Goal: Find specific page/section: Find specific page/section

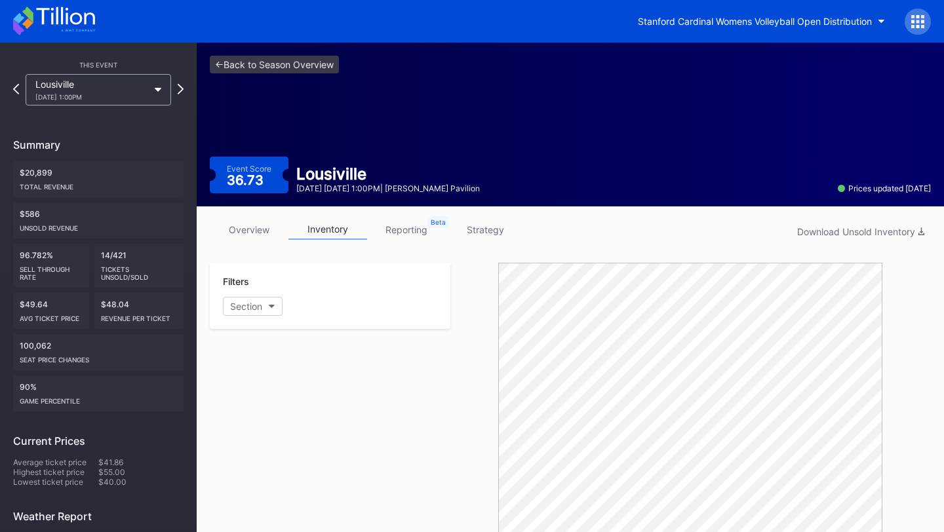
click at [68, 12] on icon at bounding box center [54, 21] width 82 height 29
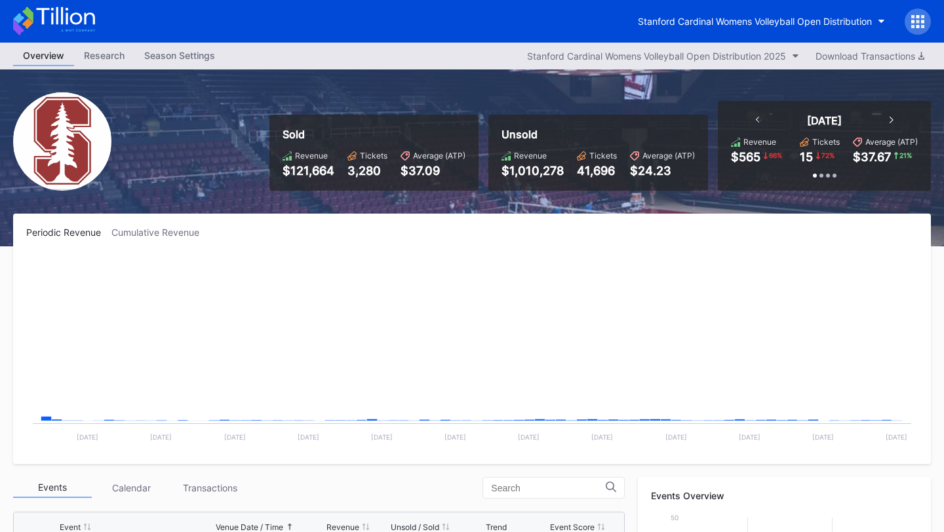
scroll to position [210, 0]
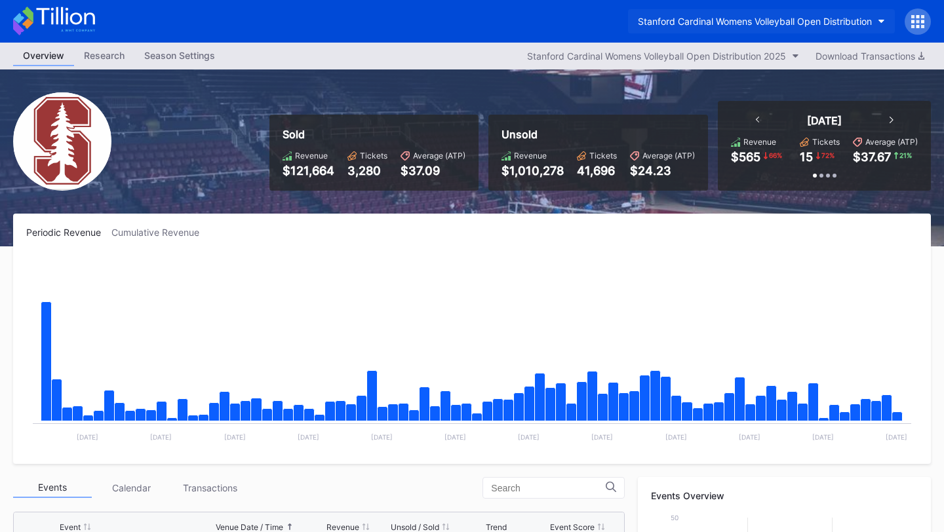
click at [843, 22] on div "Stanford Cardinal Womens Volleyball Open Distribution" at bounding box center [755, 21] width 234 height 11
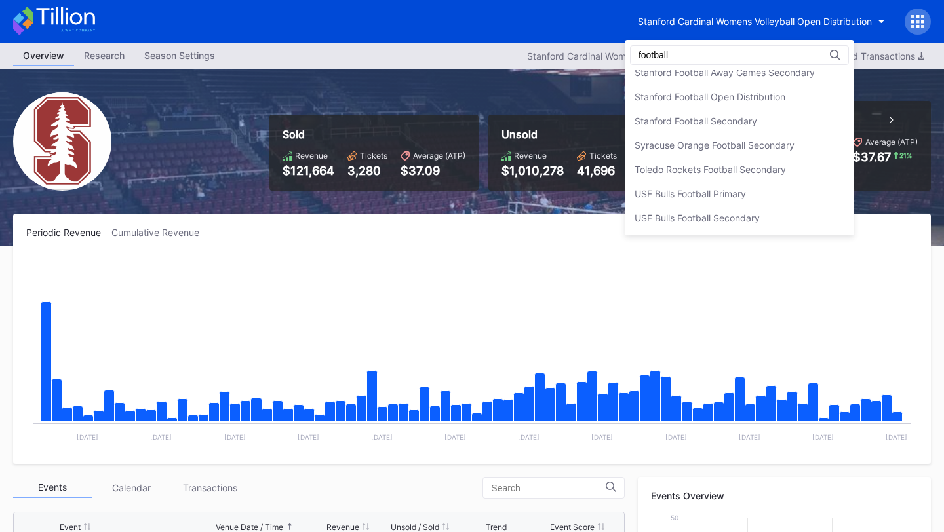
scroll to position [0, 0]
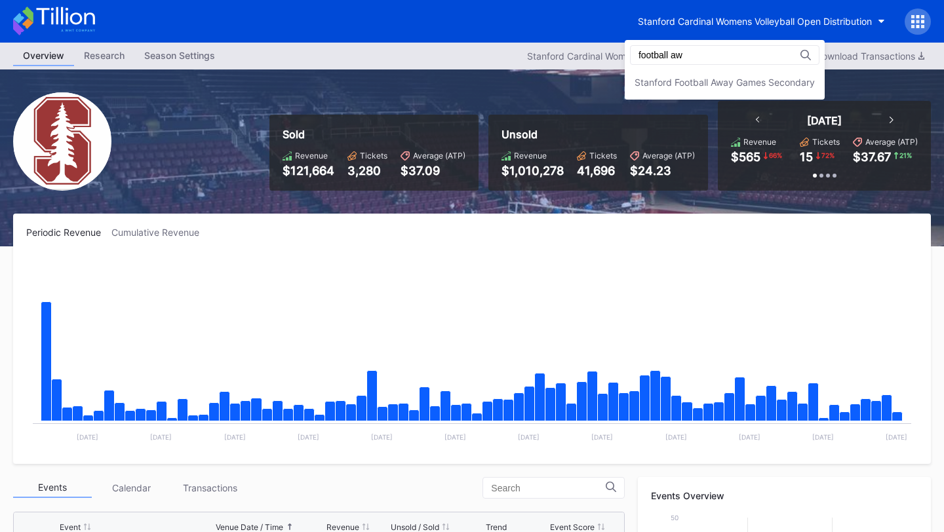
type input "football awa"
click at [786, 87] on div "Stanford Football Away Games Secondary" at bounding box center [725, 82] width 180 height 11
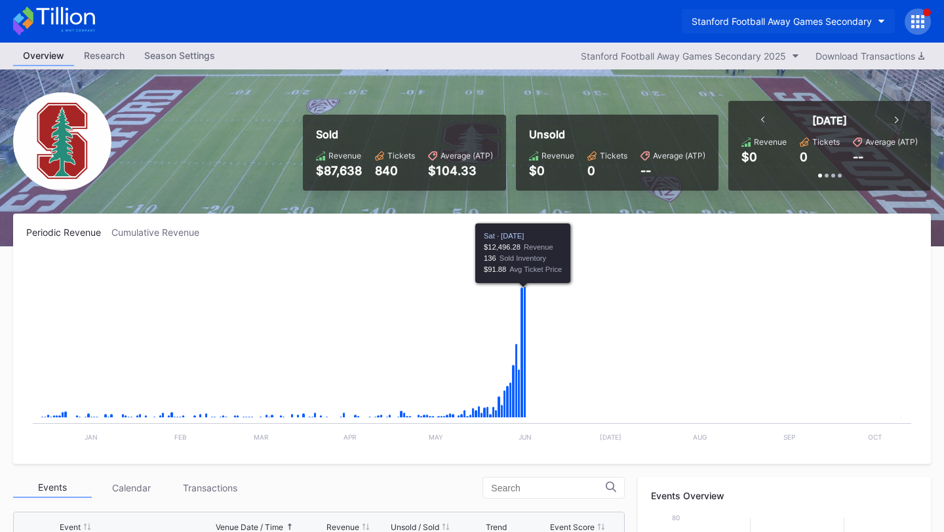
click at [799, 11] on button "Stanford Football Away Games Secondary" at bounding box center [788, 21] width 213 height 24
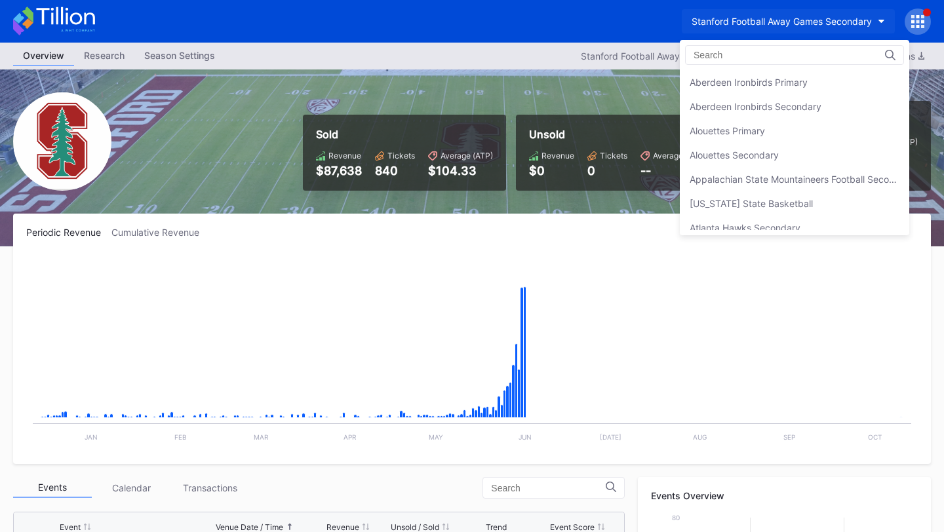
scroll to position [4100, 0]
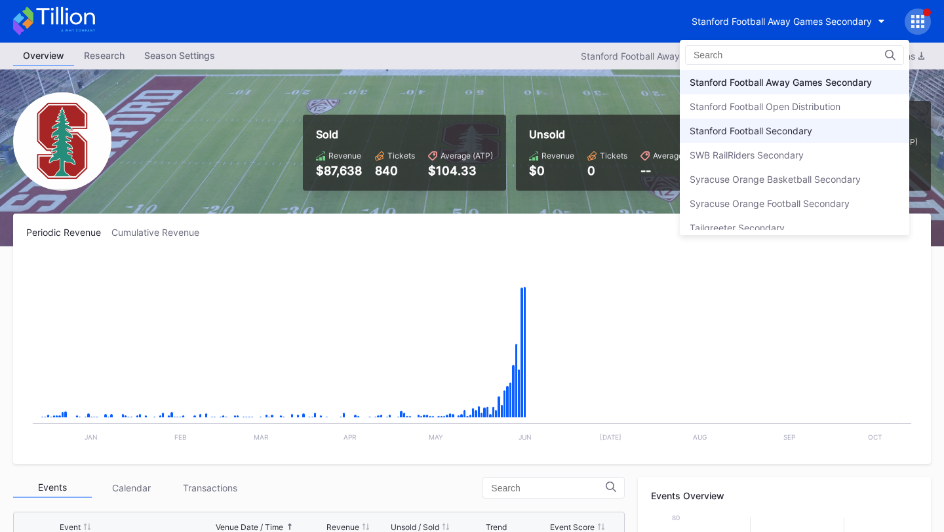
click at [768, 129] on div "Stanford Football Secondary" at bounding box center [751, 130] width 123 height 11
